Goal: Use online tool/utility: Utilize a website feature to perform a specific function

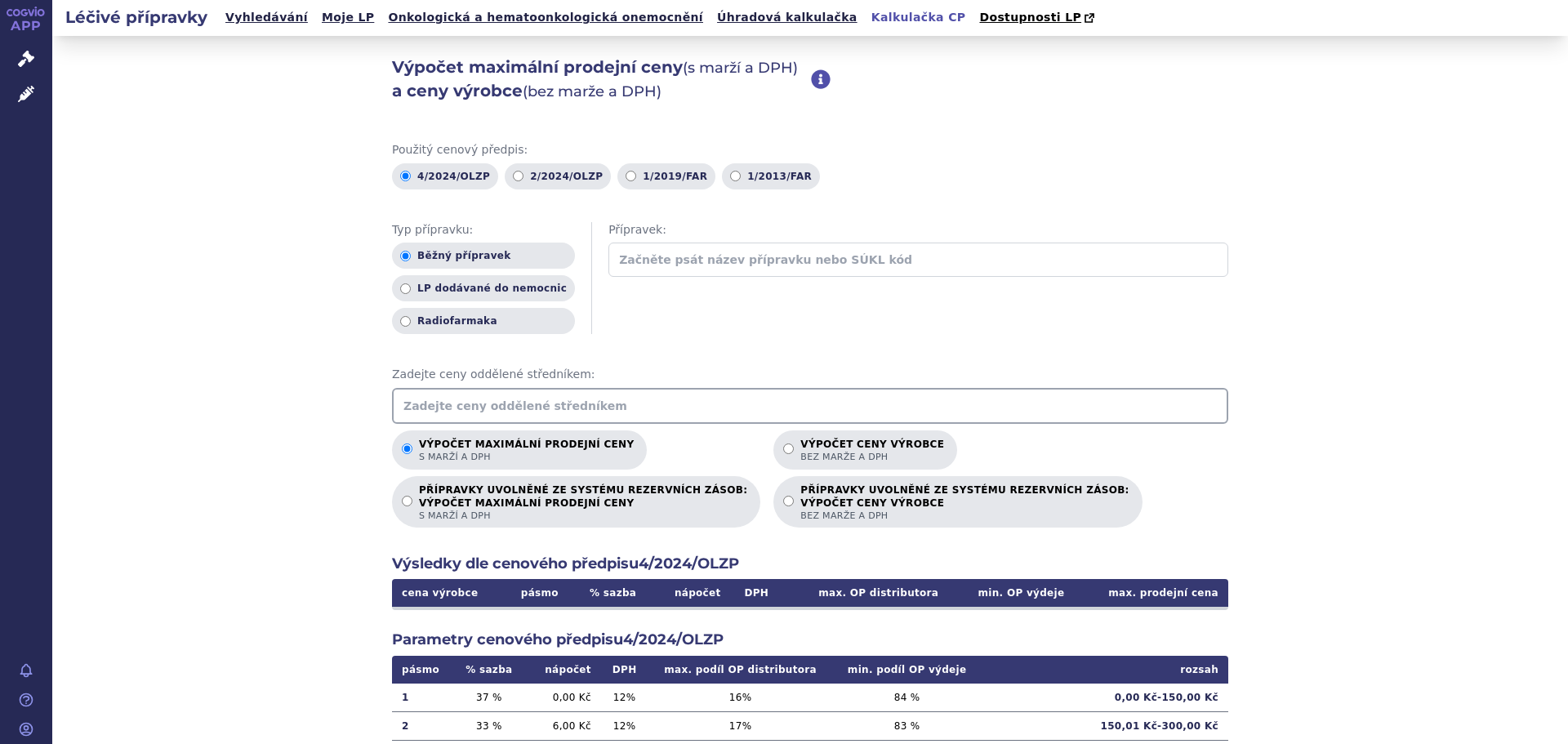
click at [478, 410] on input "text" at bounding box center [810, 406] width 836 height 36
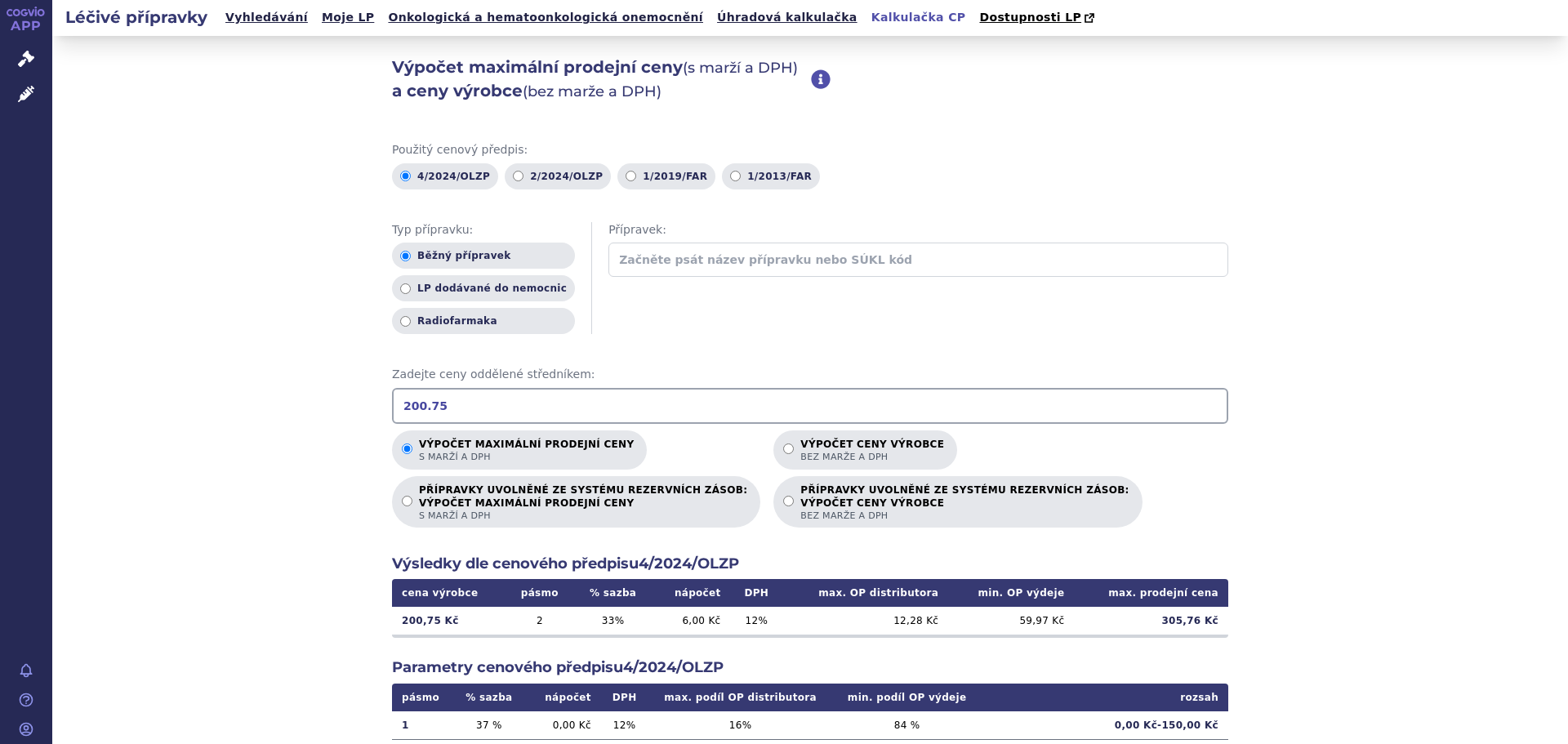
drag, startPoint x: 450, startPoint y: 407, endPoint x: 209, endPoint y: 383, distance: 242.2
click at [211, 383] on div "Výpočet maximální prodejní ceny (s marží a DPH) a ceny výrobce (bez marže a DPH…" at bounding box center [810, 512] width 1516 height 953
type input "2963.52"
